Goal: Transaction & Acquisition: Purchase product/service

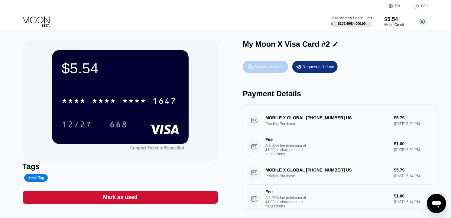
click at [267, 69] on div "Buy Moon Credit" at bounding box center [268, 66] width 29 height 5
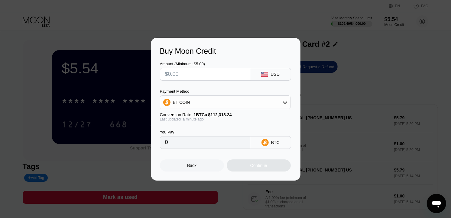
click at [232, 103] on div "BITCOIN" at bounding box center [225, 102] width 130 height 12
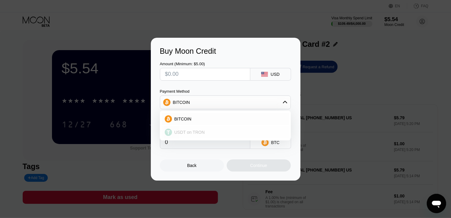
click at [210, 134] on div "USDT on TRON" at bounding box center [229, 132] width 114 height 5
type input "0.00"
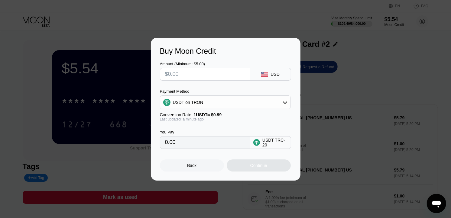
click at [206, 73] on input "text" at bounding box center [205, 74] width 80 height 12
type input "$2"
type input "2.02"
type input "$20"
type input "20.20"
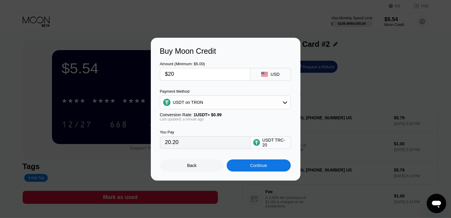
type input "$20"
click at [258, 168] on div "Continue" at bounding box center [258, 165] width 17 height 5
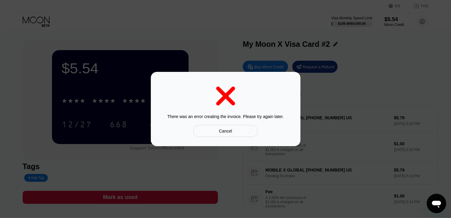
click at [221, 128] on div "Cancel" at bounding box center [225, 130] width 13 height 5
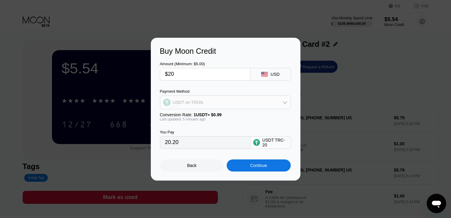
click at [225, 98] on div "USDT on TRON" at bounding box center [225, 102] width 130 height 12
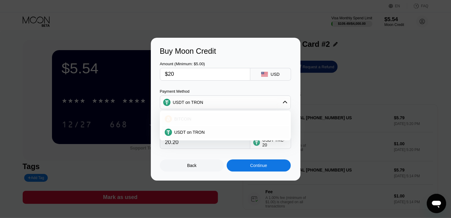
click at [205, 119] on div "BITCOIN" at bounding box center [229, 119] width 114 height 5
type input "0.00017844"
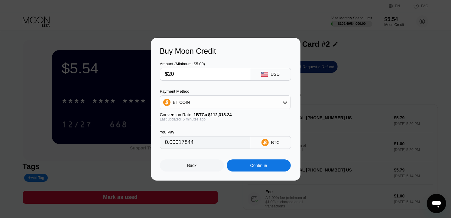
click at [258, 171] on div "Continue" at bounding box center [259, 166] width 64 height 12
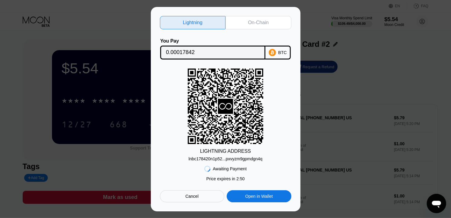
click at [356, 141] on div "Lightning On-Chain You Pay 0.00017842 BTC LIGHTNING ADDRESS lnbc178420n1p52...p…" at bounding box center [225, 109] width 451 height 205
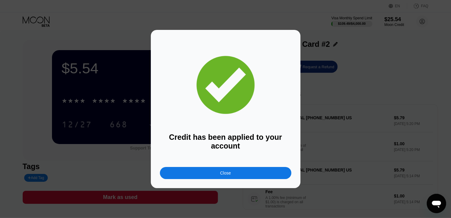
click at [356, 141] on div "Credit has been applied to your account Close" at bounding box center [225, 109] width 451 height 158
click at [355, 140] on div "Credit has been applied to your account Close" at bounding box center [225, 109] width 451 height 158
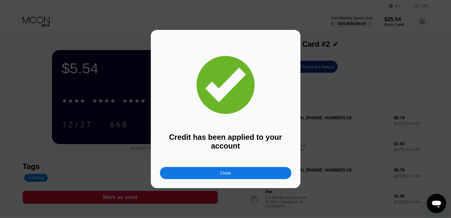
click at [355, 140] on div "Credit has been applied to your account Close" at bounding box center [225, 109] width 451 height 158
click at [355, 139] on div "Credit has been applied to your account Close" at bounding box center [225, 109] width 451 height 158
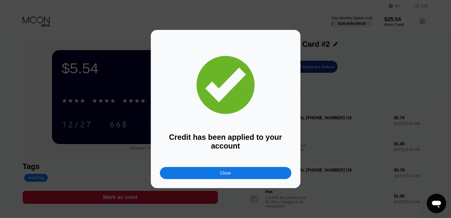
click at [355, 139] on div "Credit has been applied to your account Close" at bounding box center [225, 109] width 451 height 158
drag, startPoint x: 355, startPoint y: 139, endPoint x: 334, endPoint y: 134, distance: 21.2
click at [336, 134] on div "Credit has been applied to your account Close" at bounding box center [225, 109] width 451 height 158
click at [243, 173] on div "Close" at bounding box center [225, 173] width 131 height 12
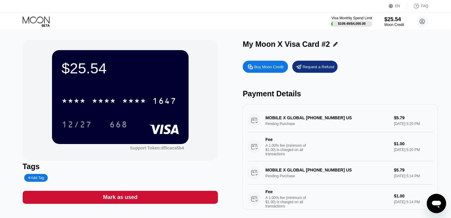
drag, startPoint x: 243, startPoint y: 173, endPoint x: 128, endPoint y: 67, distance: 156.7
click at [133, 69] on div "$25.54 * * * * * * * * * * * * 1647 12/27 668 Support Token: df5caca5b4 Tags Ad…" at bounding box center [226, 125] width 406 height 170
click at [149, 0] on div "EN Language Select an item Save FAQ" at bounding box center [225, 6] width 451 height 12
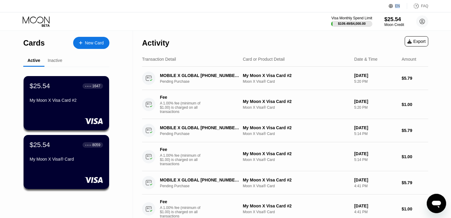
click at [63, 147] on div "$25.54 ● ● ● ● 8059" at bounding box center [66, 145] width 73 height 8
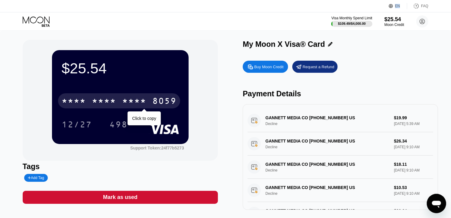
click at [134, 97] on div "* * * * * * * * * * * * 8059" at bounding box center [119, 100] width 122 height 15
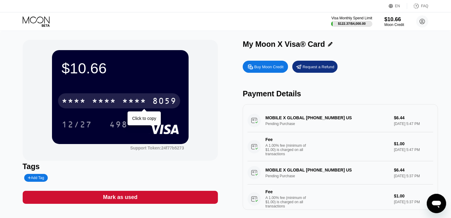
click at [155, 103] on div "8059" at bounding box center [164, 102] width 24 height 10
